Goal: Information Seeking & Learning: Find specific fact

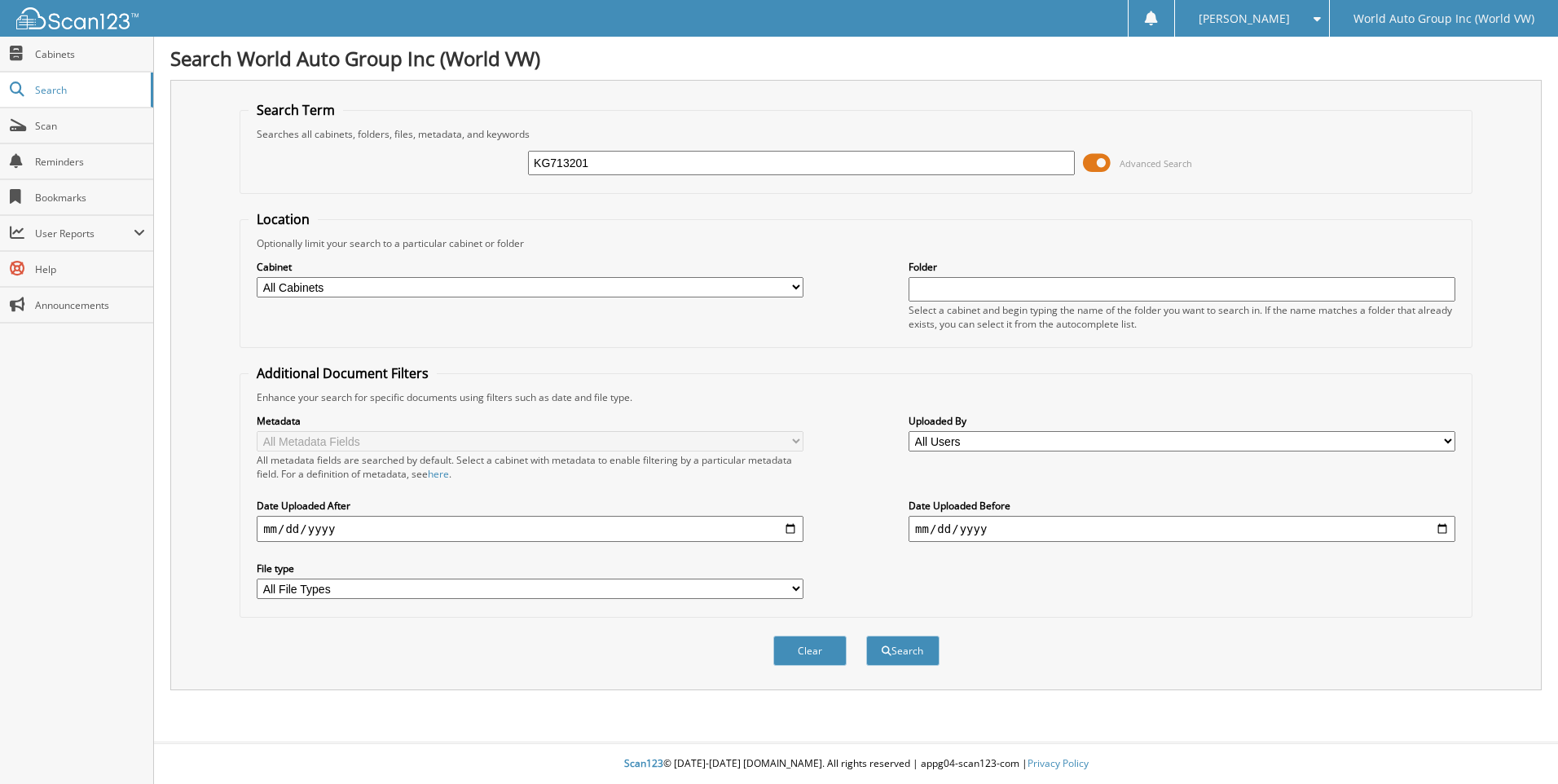
type input "KG713201"
click at [866, 636] on button "Search" at bounding box center [902, 651] width 73 height 30
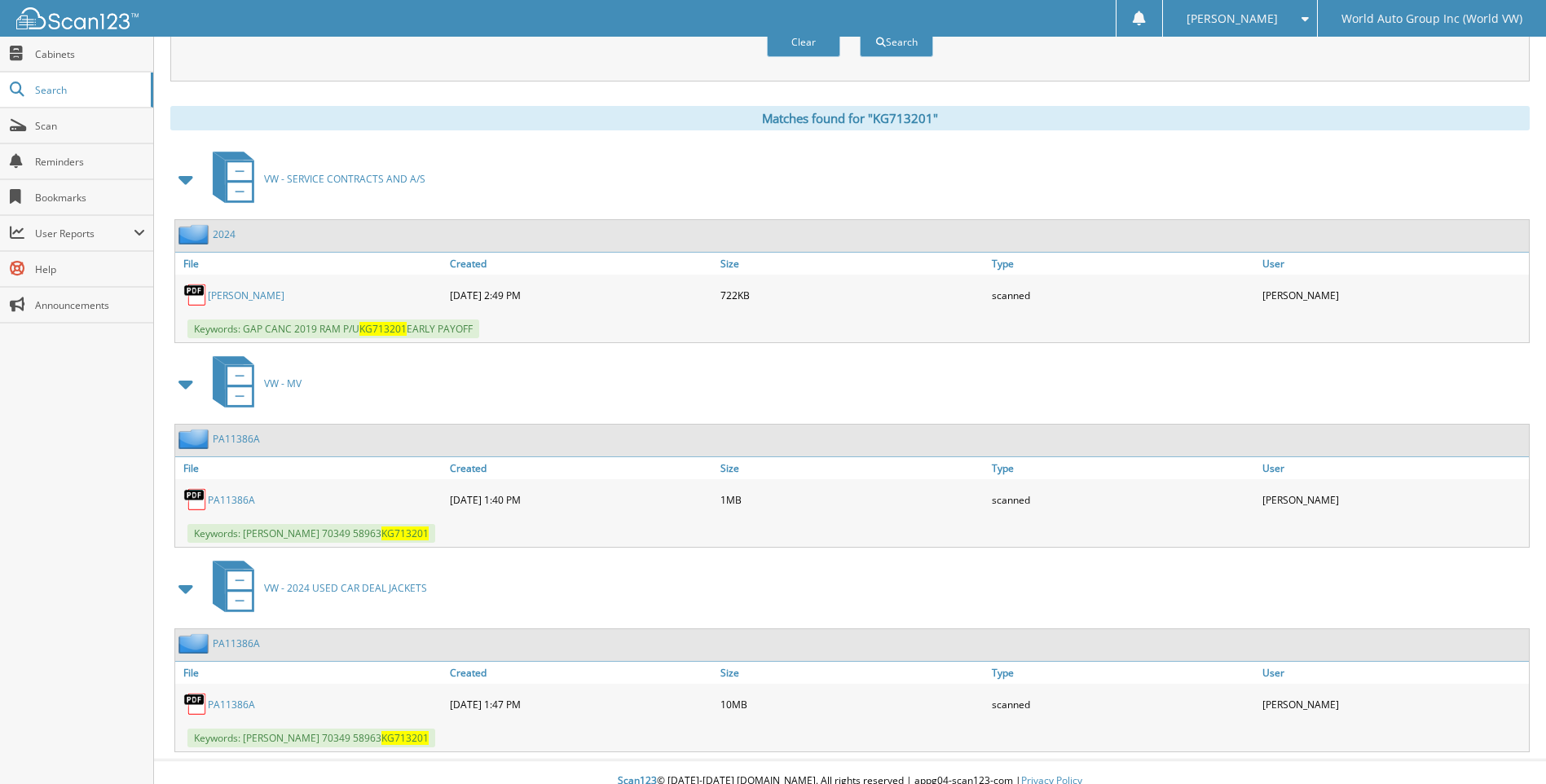
scroll to position [626, 0]
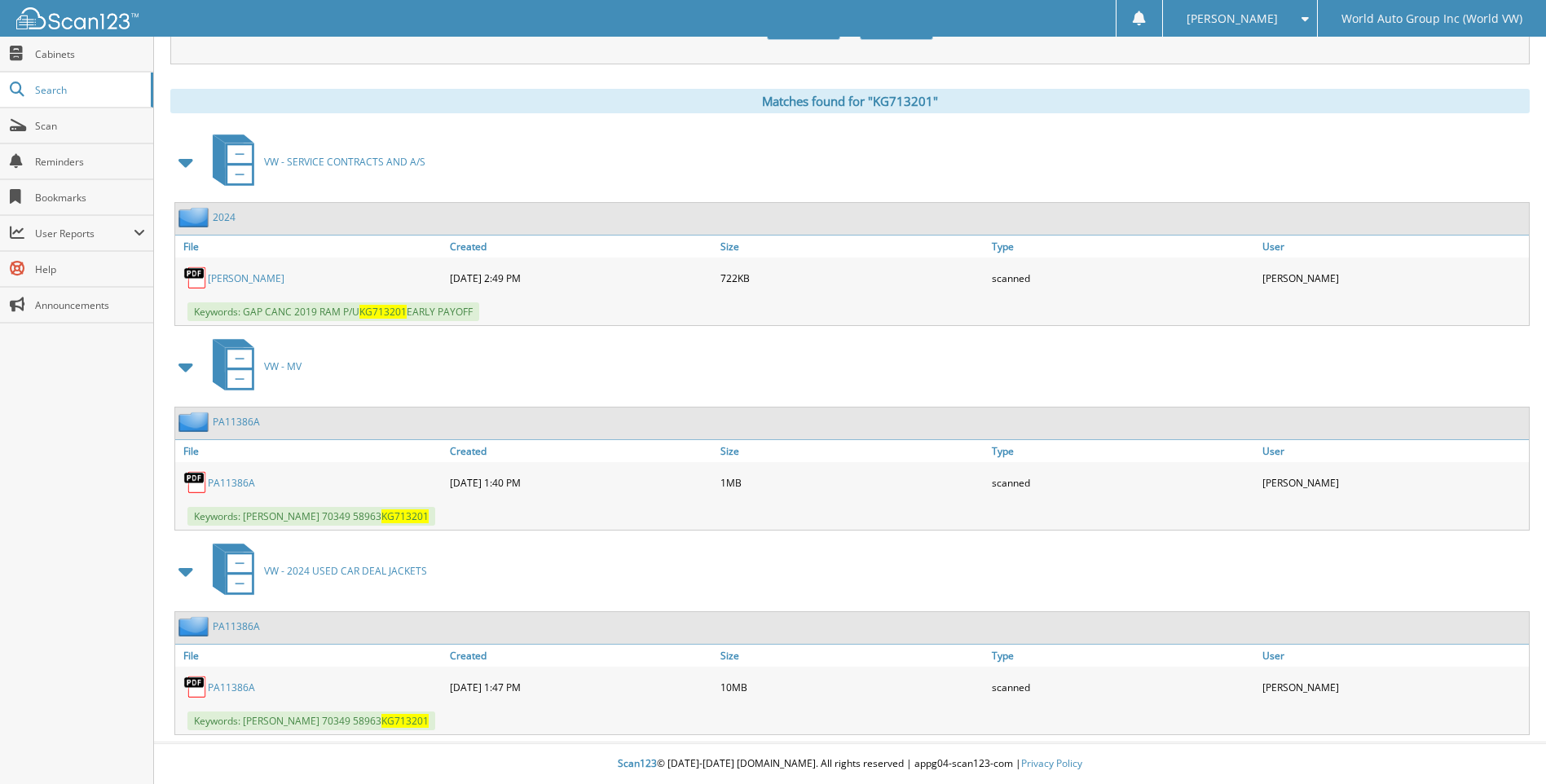
click at [234, 478] on link "PA11386A" at bounding box center [232, 483] width 48 height 14
click at [230, 687] on link "PA11386A" at bounding box center [232, 687] width 48 height 14
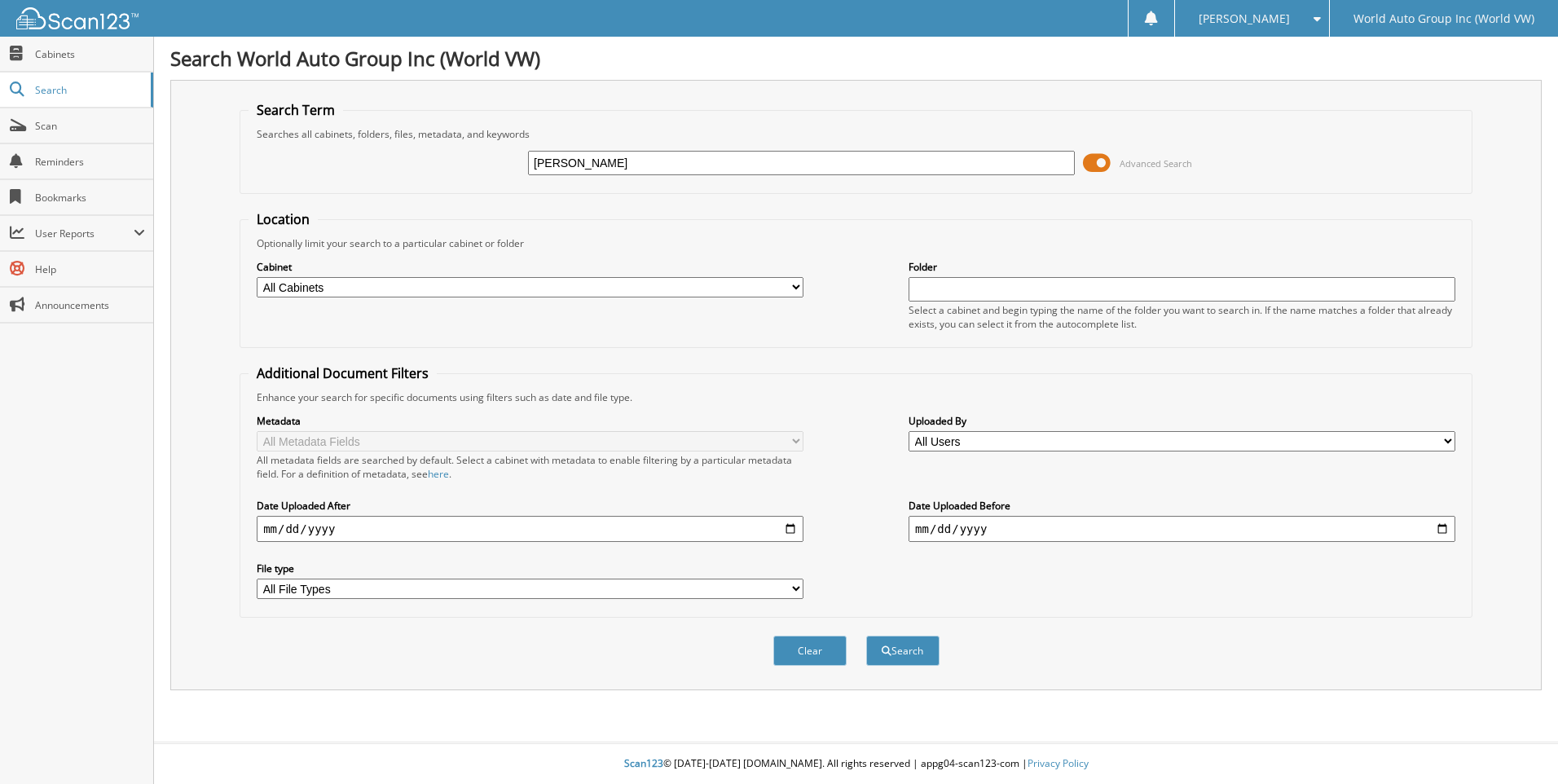
type input "[PERSON_NAME]"
click at [866, 636] on button "Search" at bounding box center [902, 651] width 73 height 30
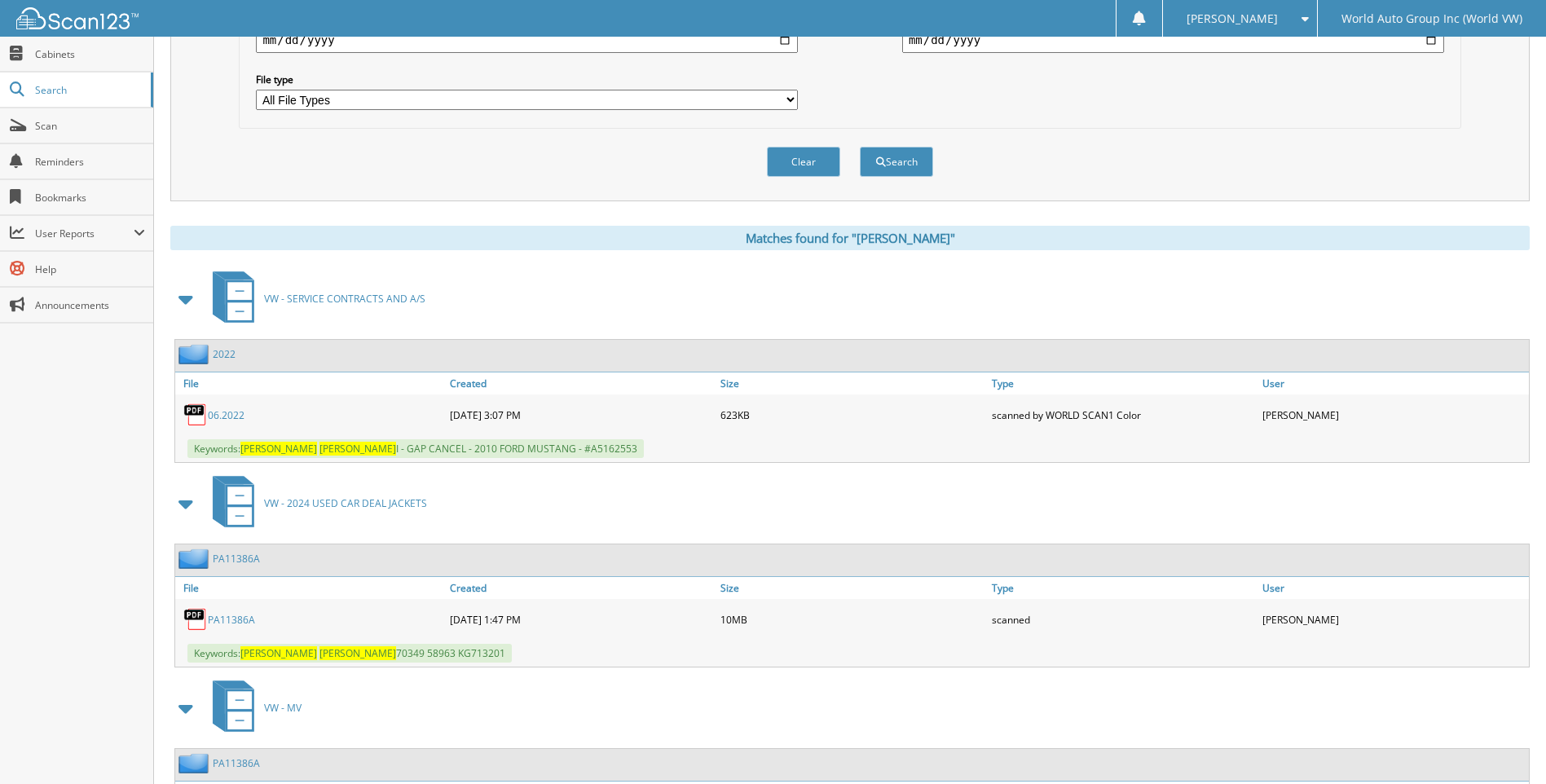
scroll to position [758, 0]
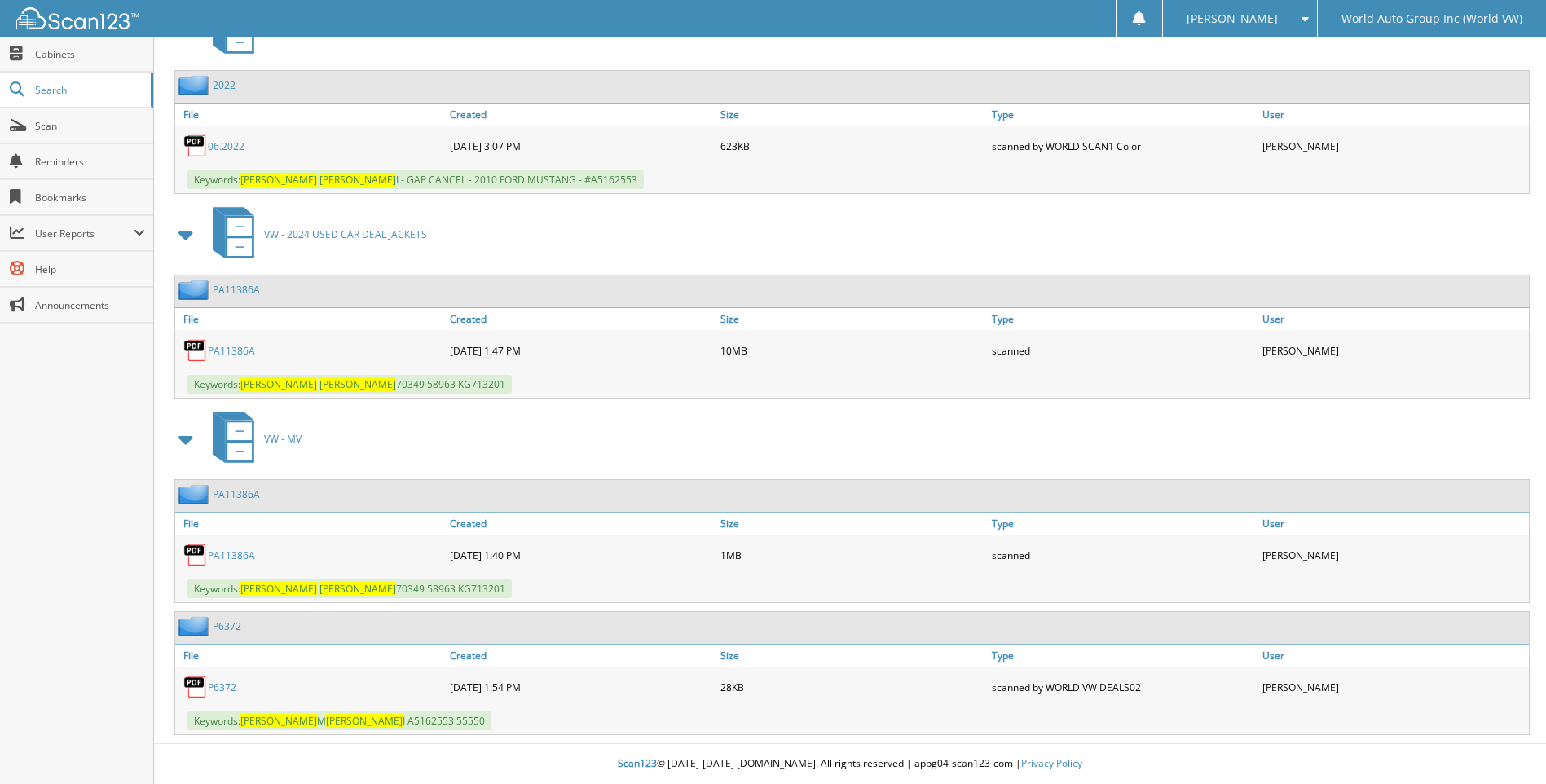
click at [234, 348] on link "PA11386A" at bounding box center [232, 351] width 48 height 14
